Goal: Task Accomplishment & Management: Complete application form

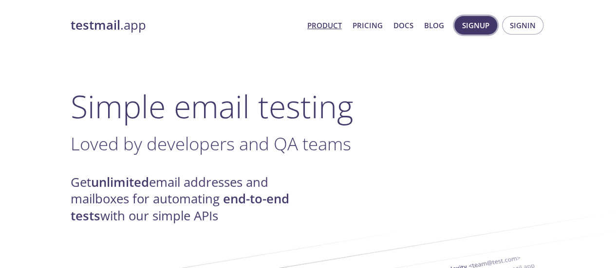
click at [480, 25] on span "Signup" at bounding box center [475, 25] width 27 height 13
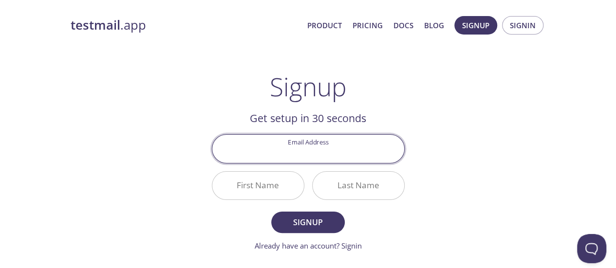
paste input "[EMAIL_ADDRESS][DOMAIN_NAME]"
type input "[EMAIL_ADDRESS][DOMAIN_NAME]"
click at [263, 180] on input "First Name" at bounding box center [258, 186] width 92 height 28
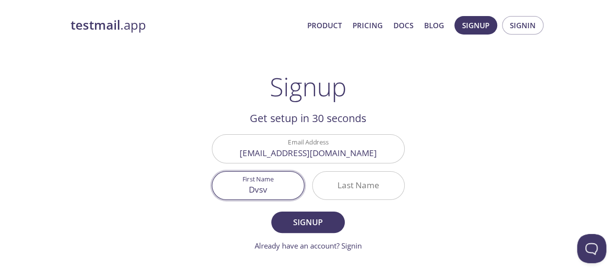
type input "Dvsv"
click at [328, 186] on input "Last Name" at bounding box center [359, 186] width 92 height 28
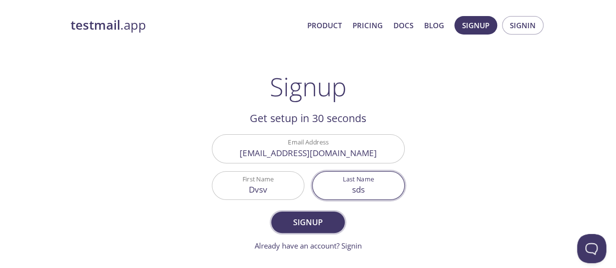
type input "sds"
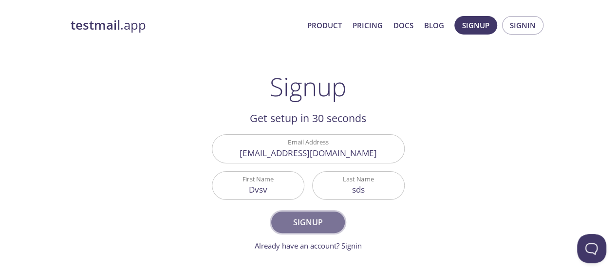
click at [315, 214] on button "Signup" at bounding box center [307, 222] width 73 height 21
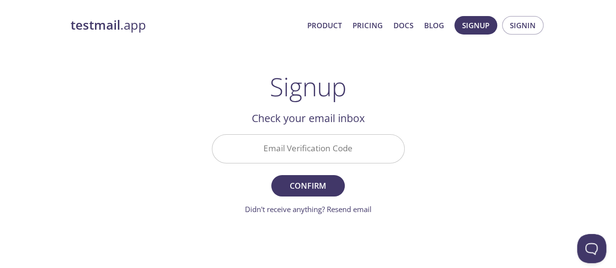
click at [330, 164] on div "Email Verification Code" at bounding box center [308, 149] width 201 height 37
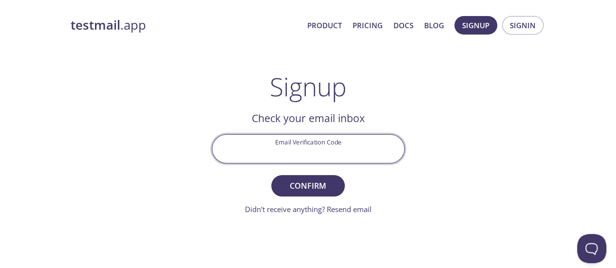
click at [334, 156] on input "Email Verification Code" at bounding box center [308, 149] width 192 height 28
paste input "XHPJ1H9"
type input "XHPJ1H9"
click at [295, 182] on span "Confirm" at bounding box center [308, 186] width 52 height 14
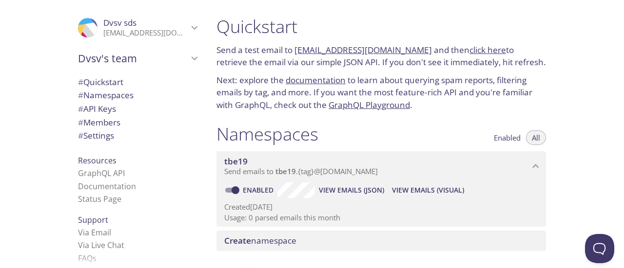
drag, startPoint x: 415, startPoint y: 47, endPoint x: 296, endPoint y: 47, distance: 118.9
click at [296, 47] on p "Send a test email to [EMAIL_ADDRESS][DOMAIN_NAME] and then click here to retrie…" at bounding box center [380, 56] width 329 height 25
copy link "[EMAIL_ADDRESS][DOMAIN_NAME]"
click at [358, 189] on span "View Emails (JSON)" at bounding box center [351, 191] width 65 height 12
